Goal: Task Accomplishment & Management: Manage account settings

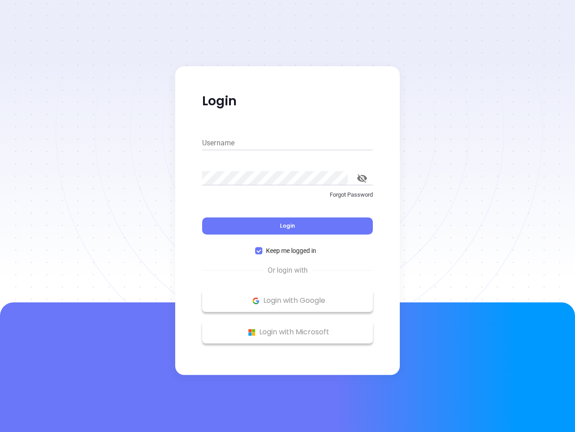
click at [288, 216] on div "Login" at bounding box center [287, 220] width 171 height 28
click at [288, 143] on input "Username" at bounding box center [287, 143] width 171 height 14
click at [362, 178] on icon "toggle password visibility" at bounding box center [362, 178] width 10 height 9
click at [288, 226] on span "Login" at bounding box center [287, 226] width 15 height 8
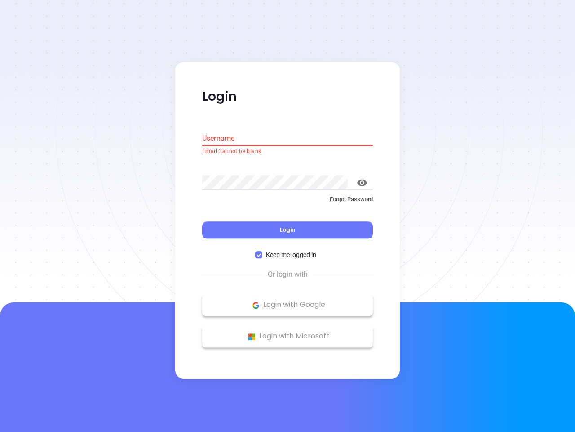
click at [288, 250] on span "Keep me logged in" at bounding box center [291, 255] width 58 height 10
click at [262, 251] on input "Keep me logged in" at bounding box center [258, 254] width 7 height 7
checkbox input "false"
click at [288, 300] on p "Login with Google" at bounding box center [288, 304] width 162 height 13
click at [288, 332] on p "Login with Microsoft" at bounding box center [288, 335] width 162 height 13
